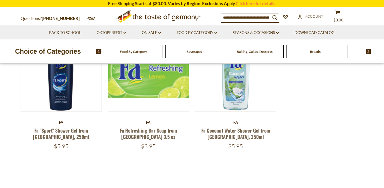
scroll to position [67, 0]
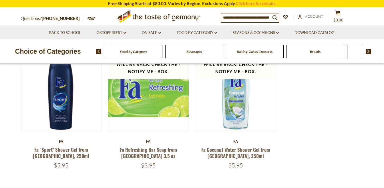
drag, startPoint x: 155, startPoint y: 159, endPoint x: 134, endPoint y: 154, distance: 20.9
click at [134, 154] on div "Fa Fa Refreshing Bar Soap from [GEOGRAPHIC_DATA] 3.5 oz $3.95" at bounding box center [149, 154] width 82 height 30
drag, startPoint x: 134, startPoint y: 154, endPoint x: 162, endPoint y: 158, distance: 27.7
click at [162, 158] on h5 "Fa Refreshing Bar Soap from [GEOGRAPHIC_DATA] 3.5 oz" at bounding box center [149, 153] width 82 height 12
click at [159, 156] on h5 "Fa Refreshing Bar Soap from [GEOGRAPHIC_DATA] 3.5 oz" at bounding box center [149, 153] width 82 height 12
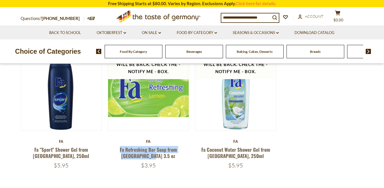
drag, startPoint x: 155, startPoint y: 156, endPoint x: 108, endPoint y: 150, distance: 47.2
click at [108, 150] on h5 "Fa Refreshing Bar Soap from [GEOGRAPHIC_DATA] 3.5 oz" at bounding box center [149, 153] width 82 height 12
copy link "Fa Refreshing Bar Soap from [GEOGRAPHIC_DATA] 3.5 oz"
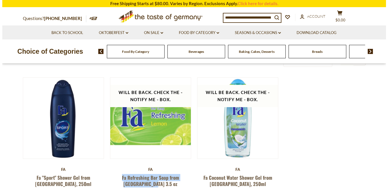
scroll to position [38, 0]
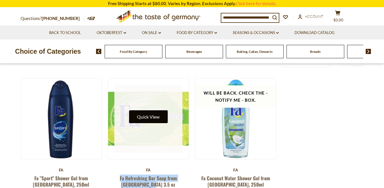
click at [144, 117] on button "Quick View" at bounding box center [148, 116] width 39 height 13
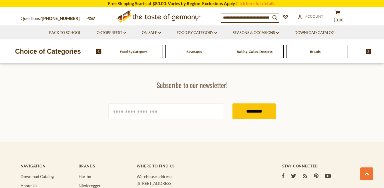
scroll to position [219, 0]
